Goal: Find specific page/section: Find specific page/section

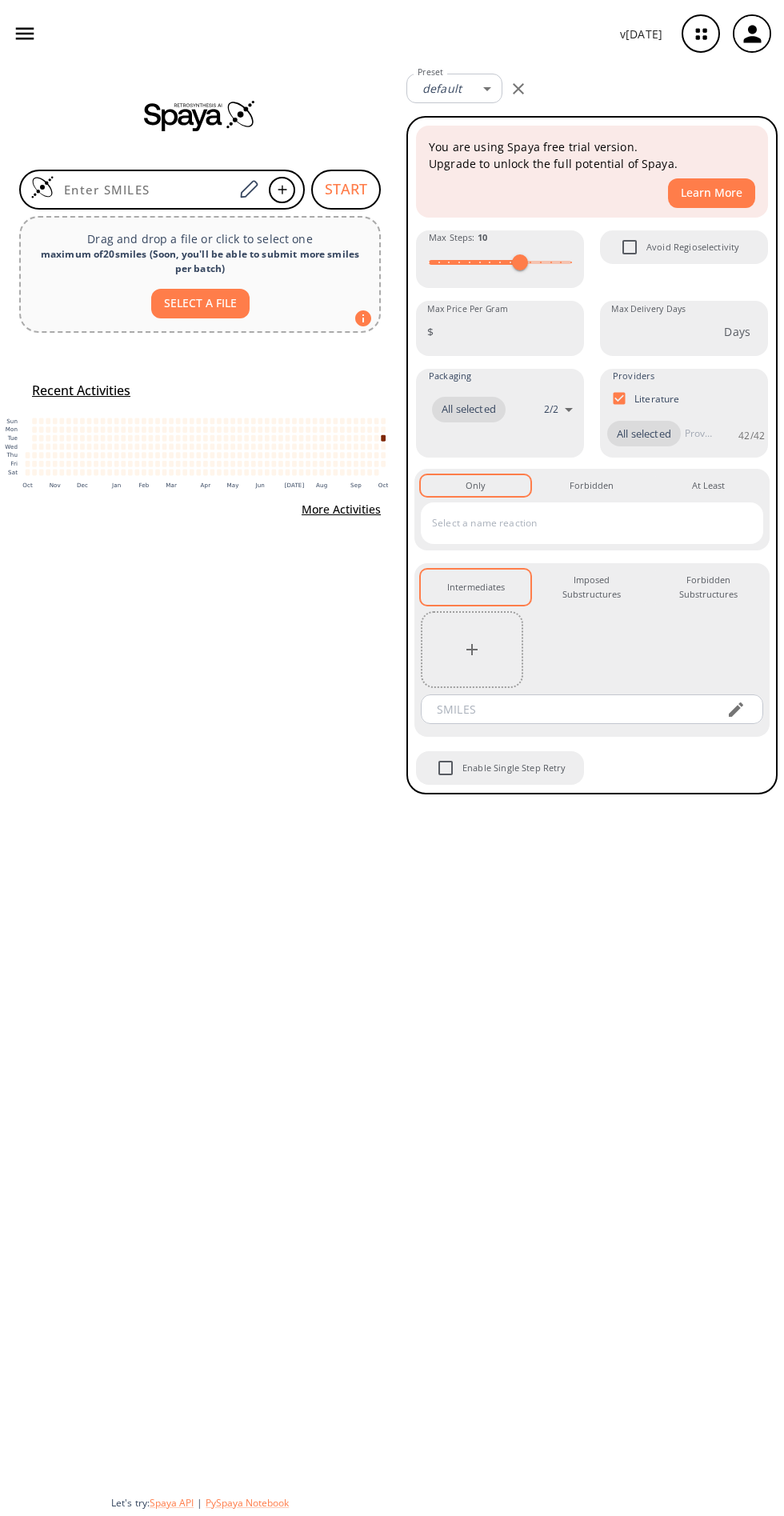
click at [701, 34] on icon "button" at bounding box center [701, 34] width 42 height 42
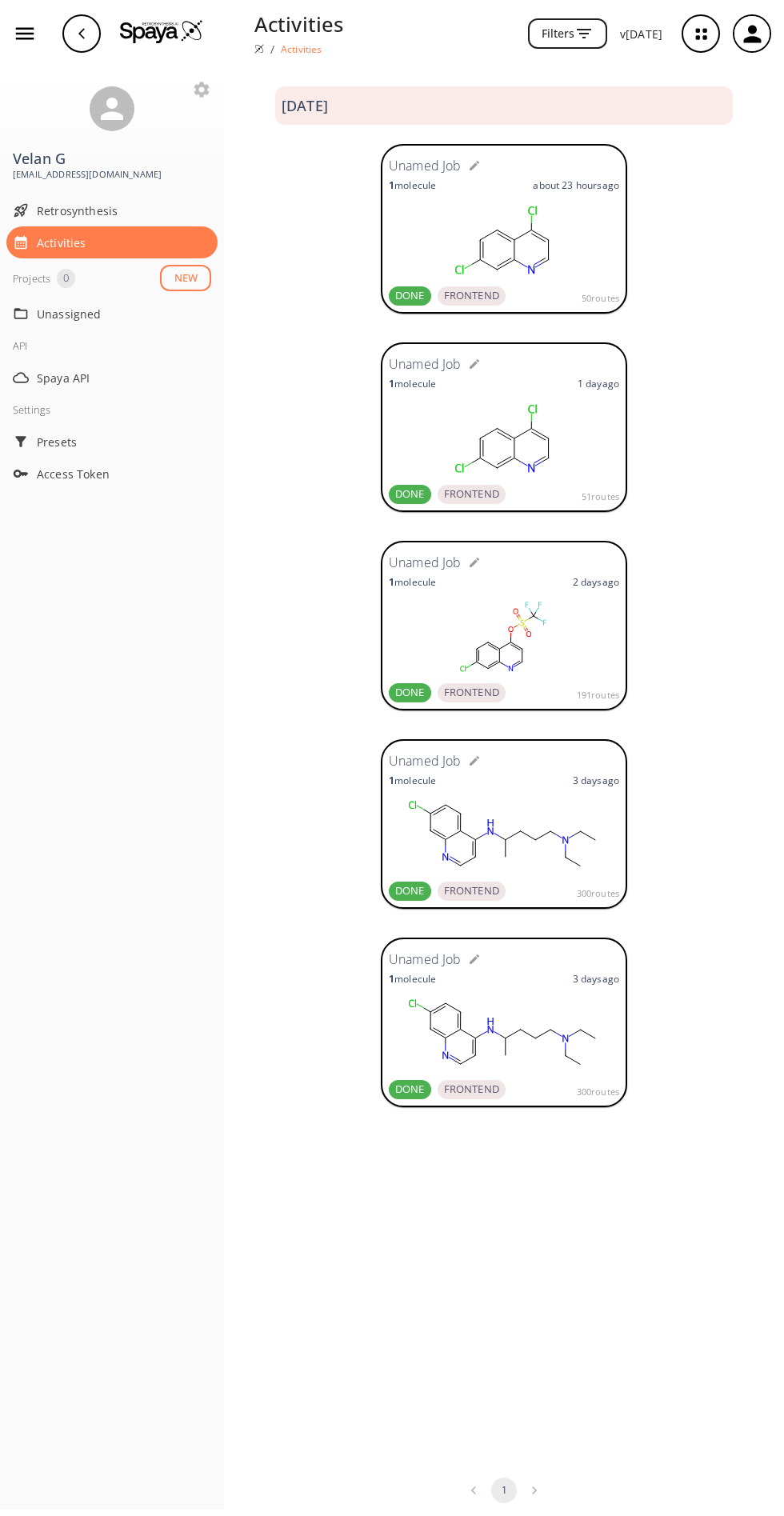
click at [485, 820] on rect at bounding box center [504, 835] width 231 height 80
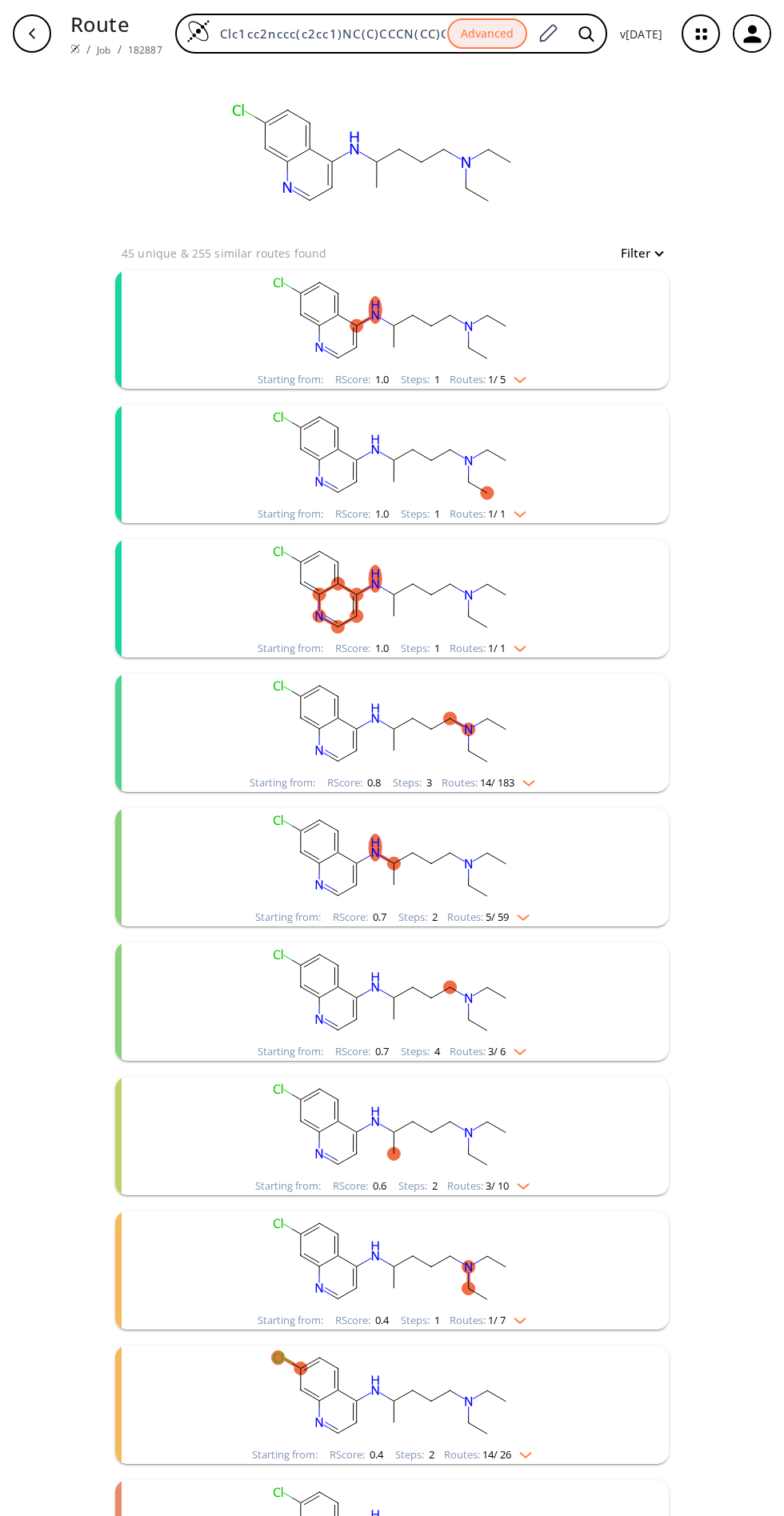
click at [544, 762] on rect "clusters" at bounding box center [391, 723] width 415 height 100
